Goal: Check status: Check status

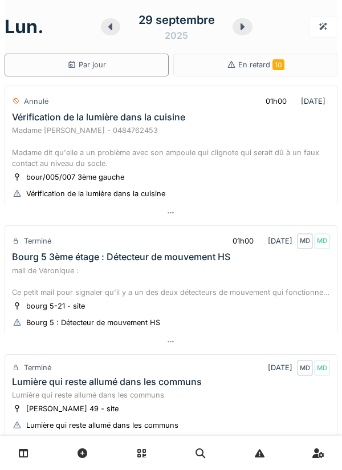
click at [239, 29] on icon at bounding box center [242, 26] width 11 height 9
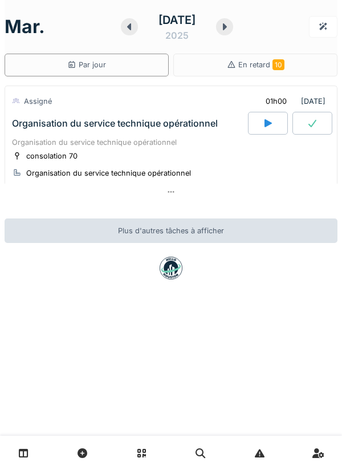
click at [233, 34] on div at bounding box center [224, 26] width 17 height 17
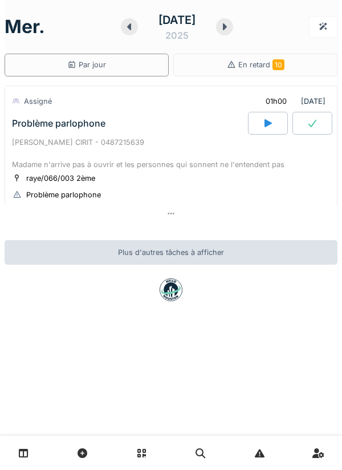
click at [227, 27] on icon at bounding box center [225, 26] width 4 height 7
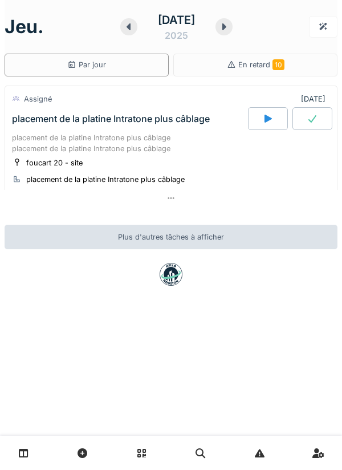
click at [262, 33] on div "[DATE]" at bounding box center [171, 26] width 333 height 35
click at [227, 29] on icon at bounding box center [225, 26] width 4 height 7
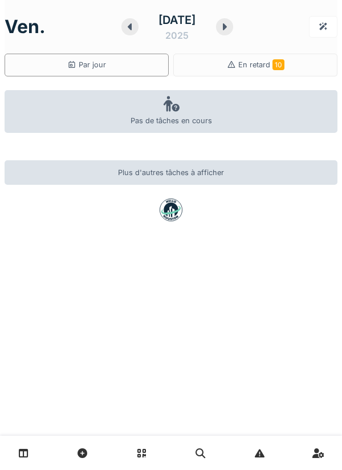
click at [128, 29] on icon at bounding box center [129, 26] width 11 height 9
click at [122, 31] on div at bounding box center [130, 26] width 17 height 17
click at [124, 31] on icon at bounding box center [129, 26] width 11 height 9
click at [122, 31] on div at bounding box center [130, 26] width 17 height 17
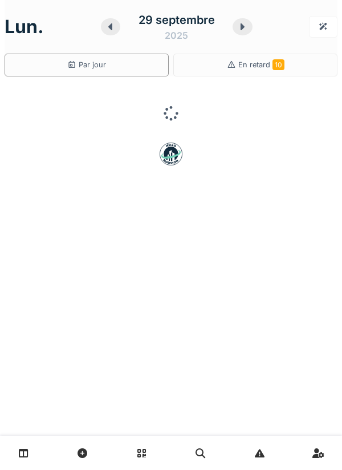
click at [241, 27] on icon at bounding box center [242, 26] width 11 height 9
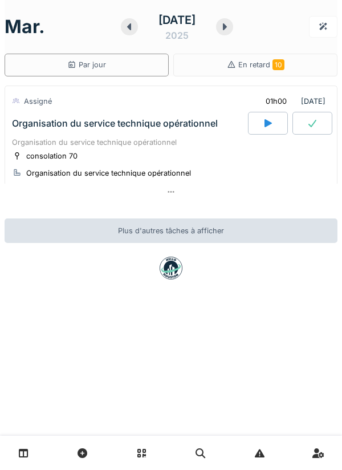
click at [159, 144] on div "Organisation du service technique opérationnel" at bounding box center [171, 142] width 318 height 11
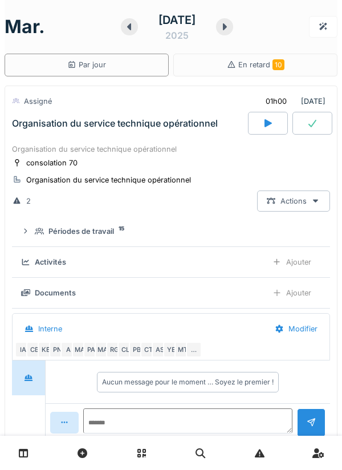
scroll to position [40, 0]
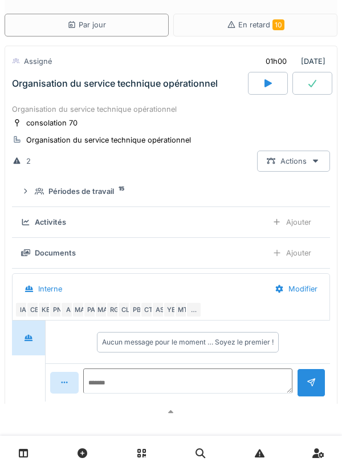
click at [90, 195] on div "Périodes de travail" at bounding box center [82, 191] width 66 height 11
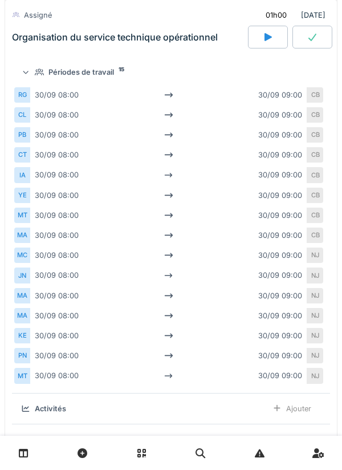
scroll to position [161, 0]
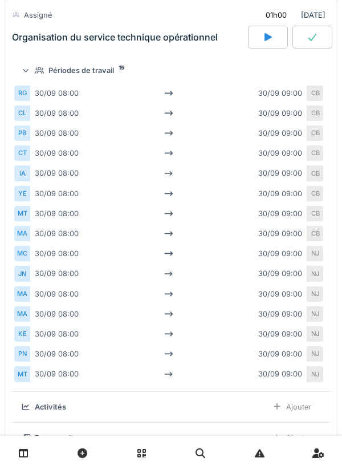
click at [15, 382] on div "MT" at bounding box center [22, 373] width 16 height 15
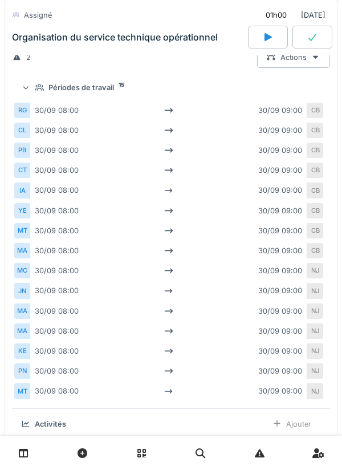
scroll to position [143, 0]
click at [17, 380] on div "PN" at bounding box center [22, 371] width 16 height 15
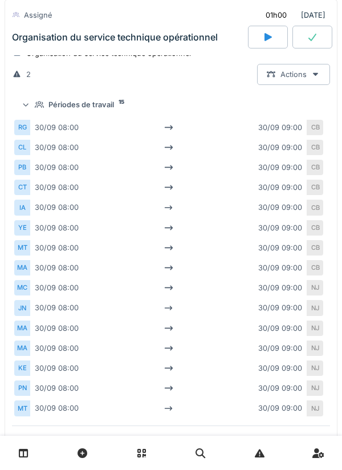
scroll to position [125, 0]
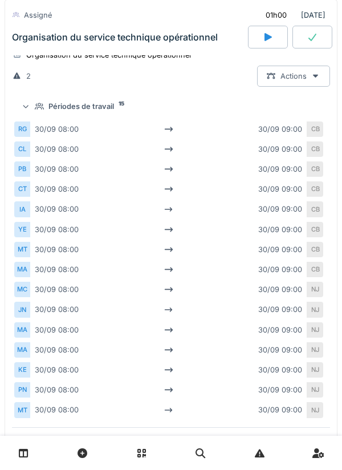
click at [309, 257] on div "CB" at bounding box center [316, 249] width 16 height 15
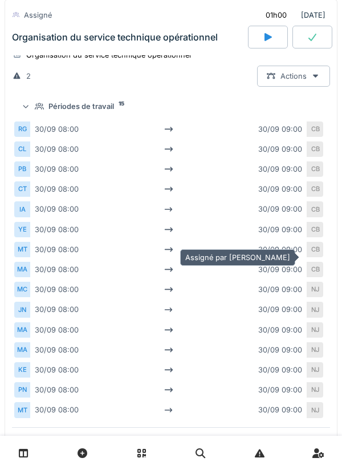
click at [319, 257] on div "CB" at bounding box center [316, 249] width 16 height 15
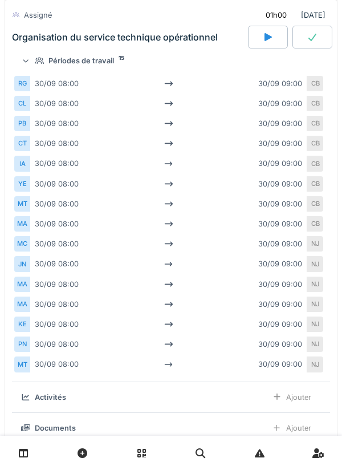
scroll to position [174, 0]
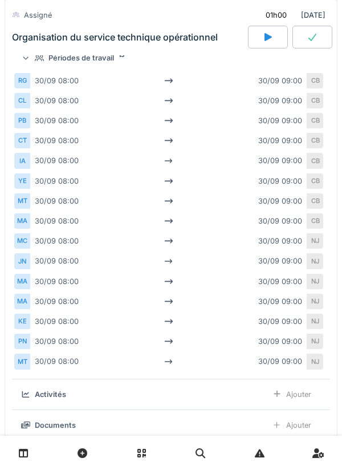
click at [29, 229] on div "MA" at bounding box center [22, 220] width 16 height 15
click at [29, 249] on div "MC" at bounding box center [22, 240] width 16 height 15
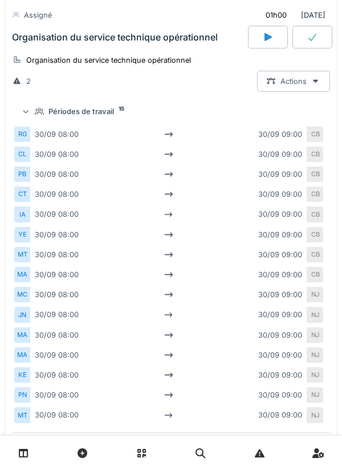
scroll to position [0, 0]
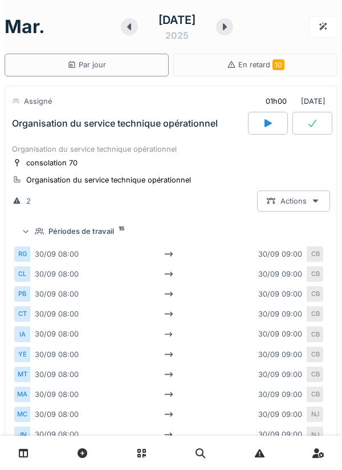
click at [121, 32] on div at bounding box center [129, 26] width 17 height 17
